Goal: Task Accomplishment & Management: Complete application form

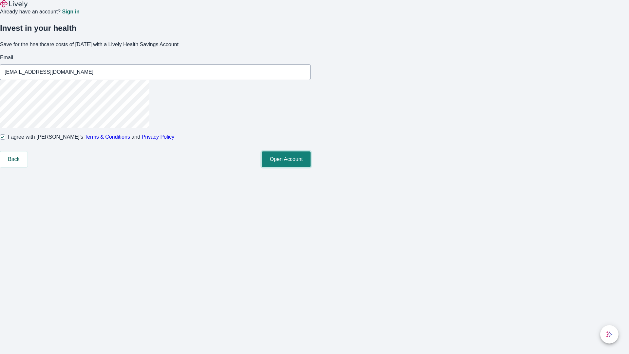
click at [311, 167] on button "Open Account" at bounding box center [286, 159] width 49 height 16
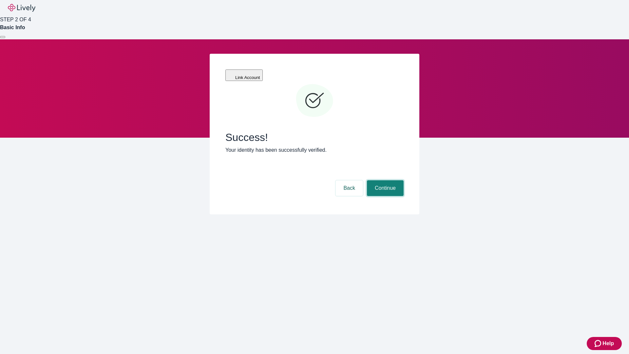
click at [384, 180] on button "Continue" at bounding box center [385, 188] width 37 height 16
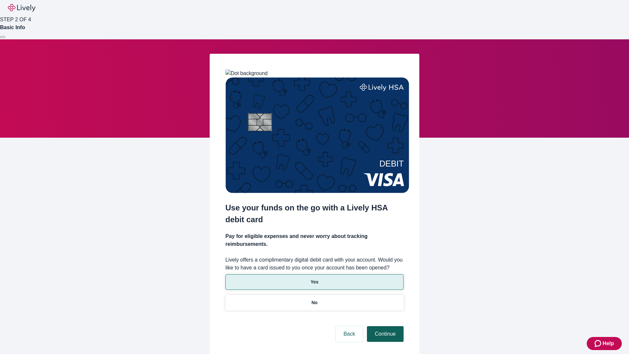
click at [314, 299] on p "No" at bounding box center [315, 302] width 6 height 7
click at [384, 326] on button "Continue" at bounding box center [385, 334] width 37 height 16
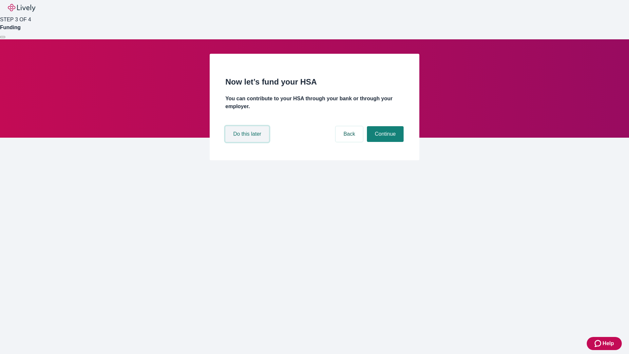
click at [248, 142] on button "Do this later" at bounding box center [247, 134] width 44 height 16
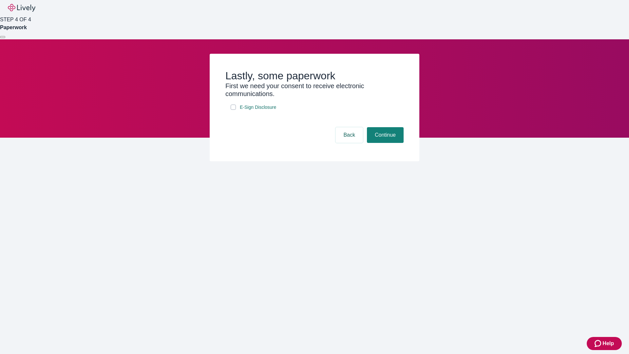
click at [233, 110] on input "E-Sign Disclosure" at bounding box center [233, 107] width 5 height 5
checkbox input "true"
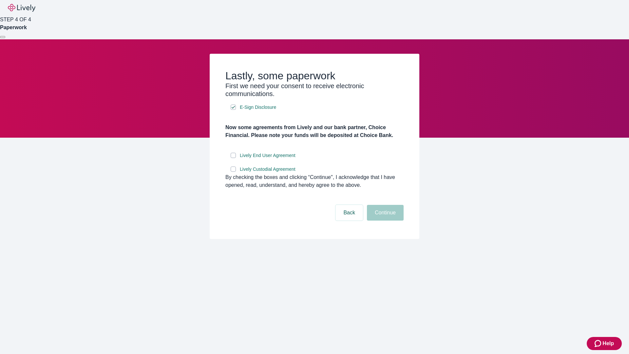
click at [233, 158] on input "Lively End User Agreement" at bounding box center [233, 155] width 5 height 5
checkbox input "true"
click at [233, 172] on input "Lively Custodial Agreement" at bounding box center [233, 168] width 5 height 5
checkbox input "true"
click at [384, 221] on button "Continue" at bounding box center [385, 213] width 37 height 16
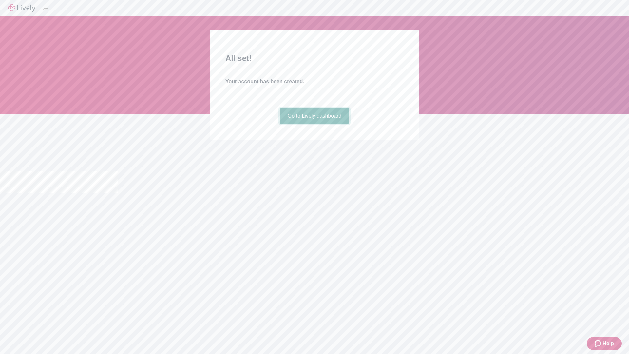
click at [314, 124] on link "Go to Lively dashboard" at bounding box center [315, 116] width 70 height 16
